Goal: Task Accomplishment & Management: Complete application form

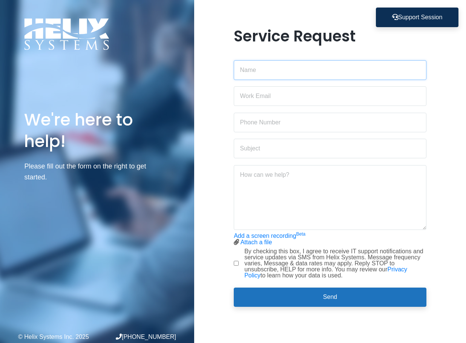
click at [301, 76] on input "text" at bounding box center [330, 70] width 193 height 20
type input "[PERSON_NAME]"
type input "[PERSON_NAME][EMAIL_ADDRESS][DOMAIN_NAME]"
type input "3472273330"
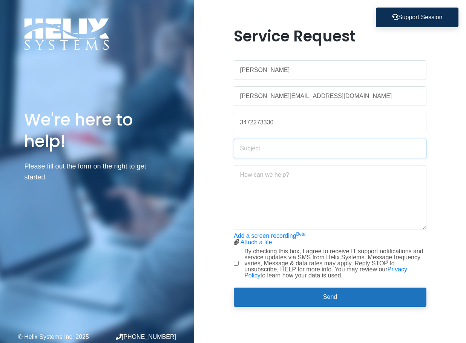
click at [267, 150] on input "text" at bounding box center [330, 149] width 193 height 20
type input "Laptop FIVER MB -45C6JG3"
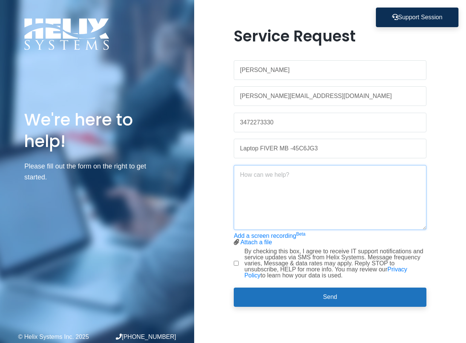
click at [277, 176] on textarea at bounding box center [330, 197] width 193 height 65
click at [258, 185] on textarea "Hello - I am hoping you can help me establish a new user on the laptop isted in…" at bounding box center [330, 197] width 193 height 65
click at [325, 183] on textarea "Hello - I am hoping you can help me establish a new user on the laptop listed i…" at bounding box center [330, 197] width 193 height 65
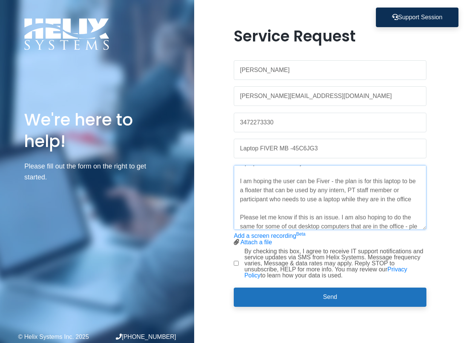
scroll to position [30, 0]
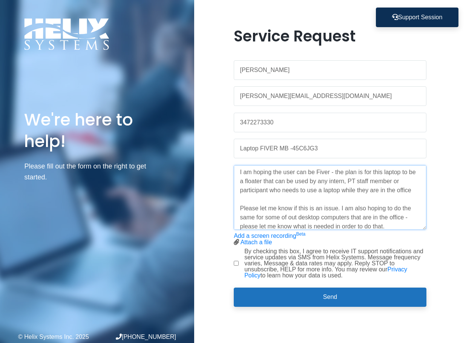
type textarea "Hello - I am hoping you can help me establish a new user on the laptop listed i…"
click at [236, 264] on input "By checking this box, I agree to receive IT support notifications and service u…" at bounding box center [236, 263] width 5 height 5
checkbox input "true"
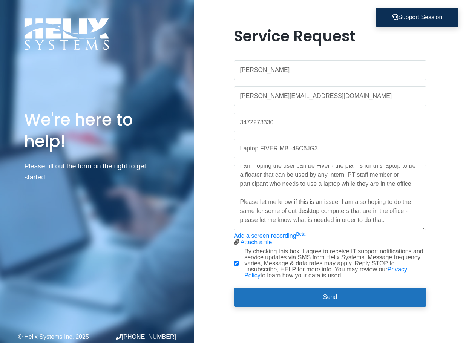
scroll to position [54, 0]
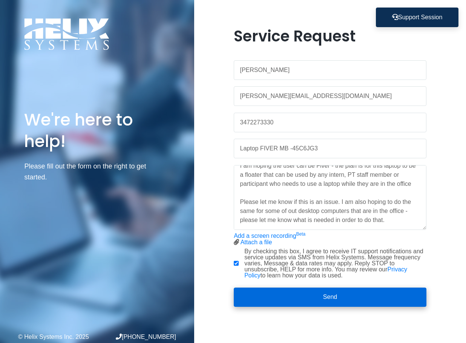
click at [356, 298] on button "Send" at bounding box center [330, 298] width 193 height 20
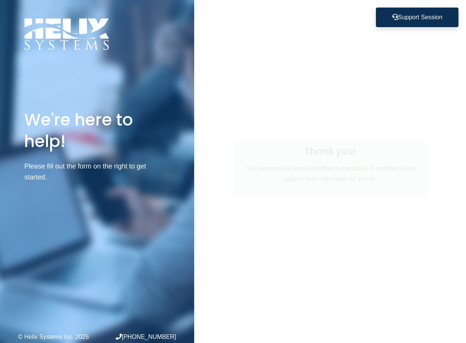
scroll to position [0, 0]
